Goal: Information Seeking & Learning: Learn about a topic

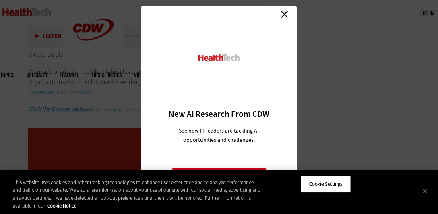
scroll to position [1322, 0]
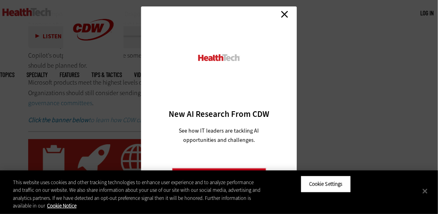
click at [288, 15] on link "Close" at bounding box center [285, 14] width 12 height 12
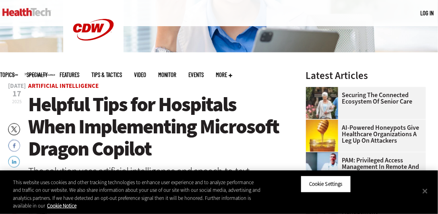
scroll to position [217, 0]
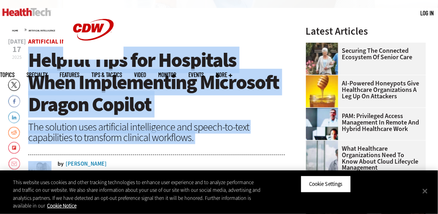
drag, startPoint x: 29, startPoint y: 57, endPoint x: 155, endPoint y: 161, distance: 163.5
click at [57, 48] on span "Helpful Tips for Hospitals When Implementing Microsoft Dragon Copilot" at bounding box center [153, 82] width 251 height 71
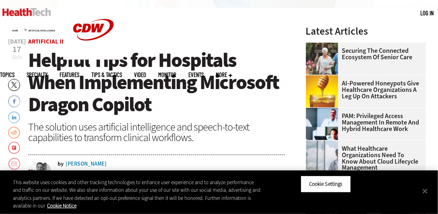
click at [94, 31] on div "Home » Artificial Intelligence" at bounding box center [148, 29] width 273 height 6
click at [32, 59] on span "Helpful Tips for Hospitals When Implementing Microsoft Dragon Copilot" at bounding box center [153, 82] width 251 height 71
click at [31, 64] on span "Helpful Tips for Hospitals When Implementing Microsoft Dragon Copilot" at bounding box center [153, 82] width 251 height 71
click at [31, 50] on span "Helpful Tips for Hospitals When Implementing Microsoft Dragon Copilot" at bounding box center [153, 82] width 251 height 71
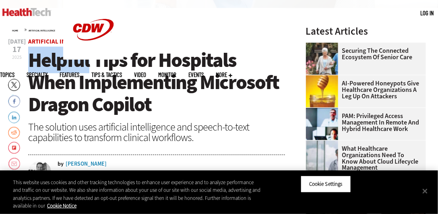
click at [31, 50] on span "Helpful Tips for Hospitals When Implementing Microsoft Dragon Copilot" at bounding box center [153, 82] width 251 height 71
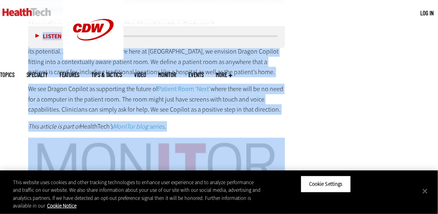
scroll to position [1683, 0]
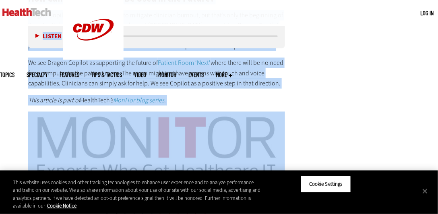
copy article "Loremip Dolo sit Ametconse Adip Elitseddoeiu Temporinc Utlabo Etdolor Mag aliqu…"
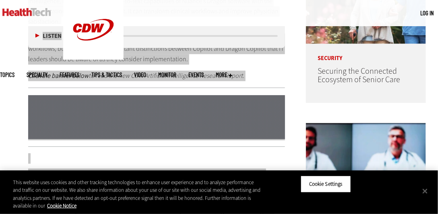
scroll to position [509, 0]
